Goal: Task Accomplishment & Management: Use online tool/utility

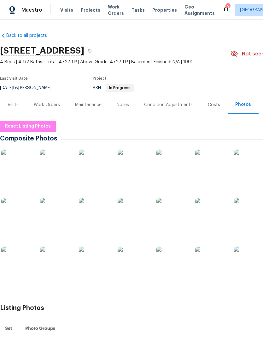
click at [63, 4] on div "Visits Projects Work Orders Tasks Properties Geo Assignments" at bounding box center [141, 10] width 162 height 13
click at [64, 9] on span "Visits" at bounding box center [66, 10] width 13 height 6
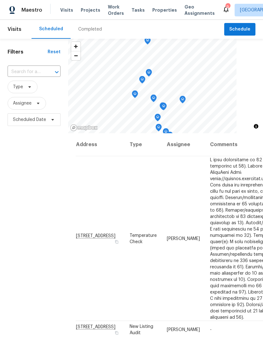
click at [36, 74] on input "text" at bounding box center [25, 72] width 35 height 10
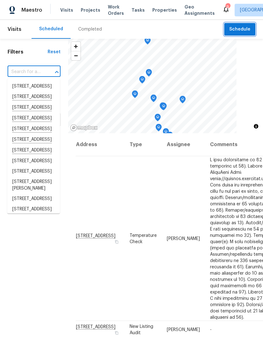
click at [235, 27] on span "Schedule" at bounding box center [239, 30] width 21 height 8
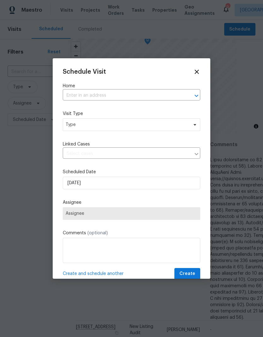
click at [92, 88] on label "Home" at bounding box center [131, 86] width 137 height 6
click at [86, 95] on input "text" at bounding box center [123, 96] width 120 height 10
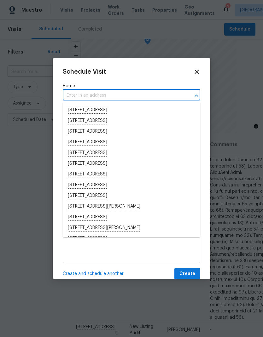
click at [80, 96] on input "text" at bounding box center [123, 96] width 120 height 10
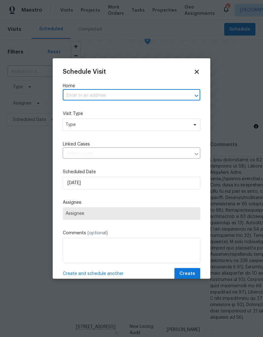
paste input "[STREET_ADDRESS][PERSON_NAME]"
type input "[STREET_ADDRESS][PERSON_NAME]"
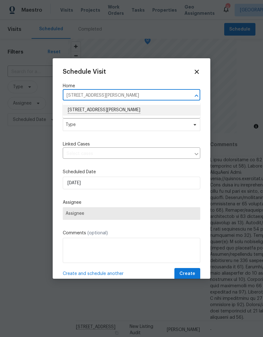
click at [84, 108] on li "[STREET_ADDRESS][PERSON_NAME]" at bounding box center [131, 110] width 137 height 11
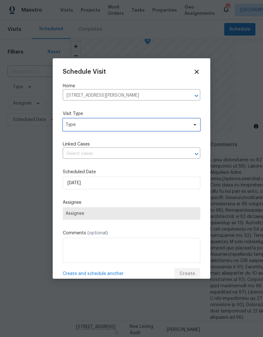
click at [78, 128] on span "Type" at bounding box center [126, 125] width 122 height 6
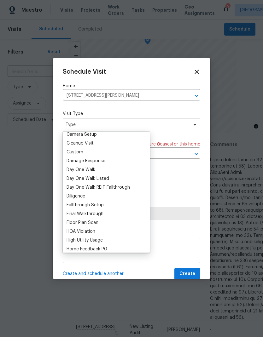
scroll to position [92, 0]
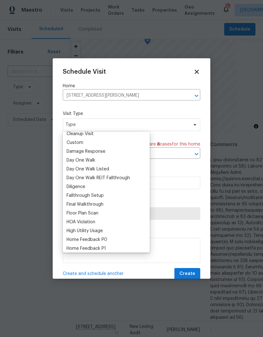
click at [71, 137] on div "Cleanup Visit" at bounding box center [79, 134] width 27 height 6
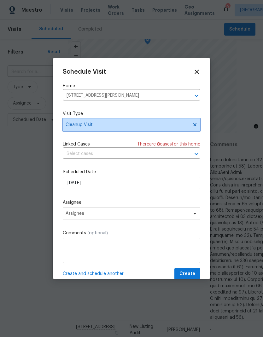
click at [190, 124] on span at bounding box center [193, 124] width 7 height 5
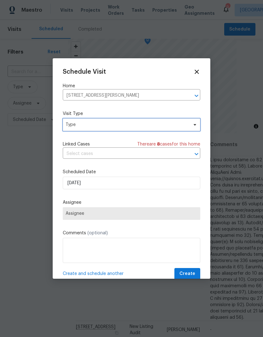
click at [82, 124] on span "Type" at bounding box center [126, 125] width 122 height 6
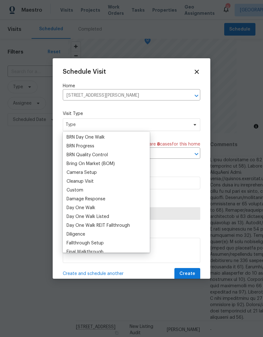
scroll to position [59, 0]
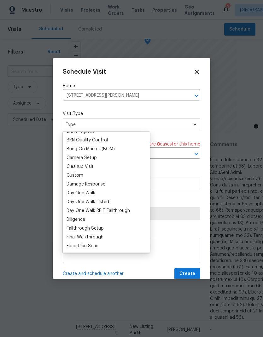
click at [73, 177] on div "Custom" at bounding box center [74, 175] width 17 height 6
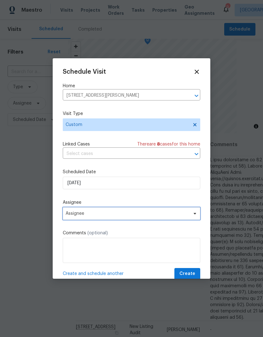
click at [78, 214] on span "Assignee" at bounding box center [126, 213] width 123 height 5
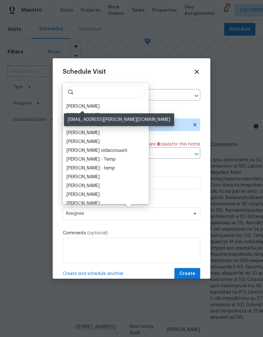
click at [74, 105] on div "[PERSON_NAME]" at bounding box center [82, 106] width 33 height 6
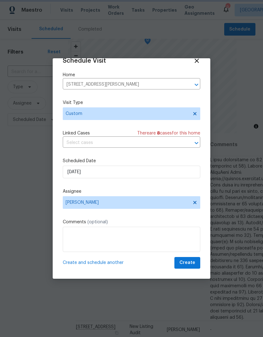
scroll to position [12, 0]
click at [90, 239] on textarea at bounding box center [131, 239] width 137 height 25
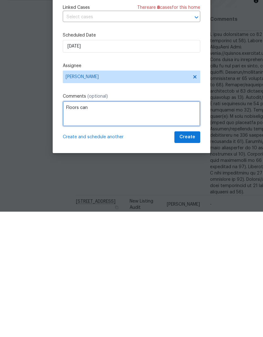
type textarea "Floors can"
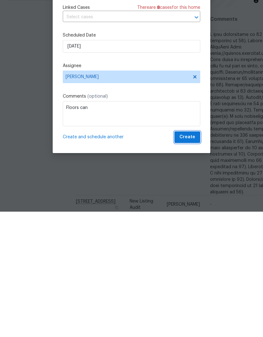
click at [186, 259] on span "Create" at bounding box center [187, 263] width 16 height 8
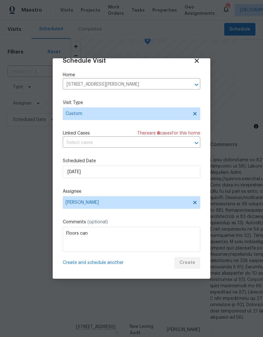
scroll to position [0, 0]
